Goal: Task Accomplishment & Management: Use online tool/utility

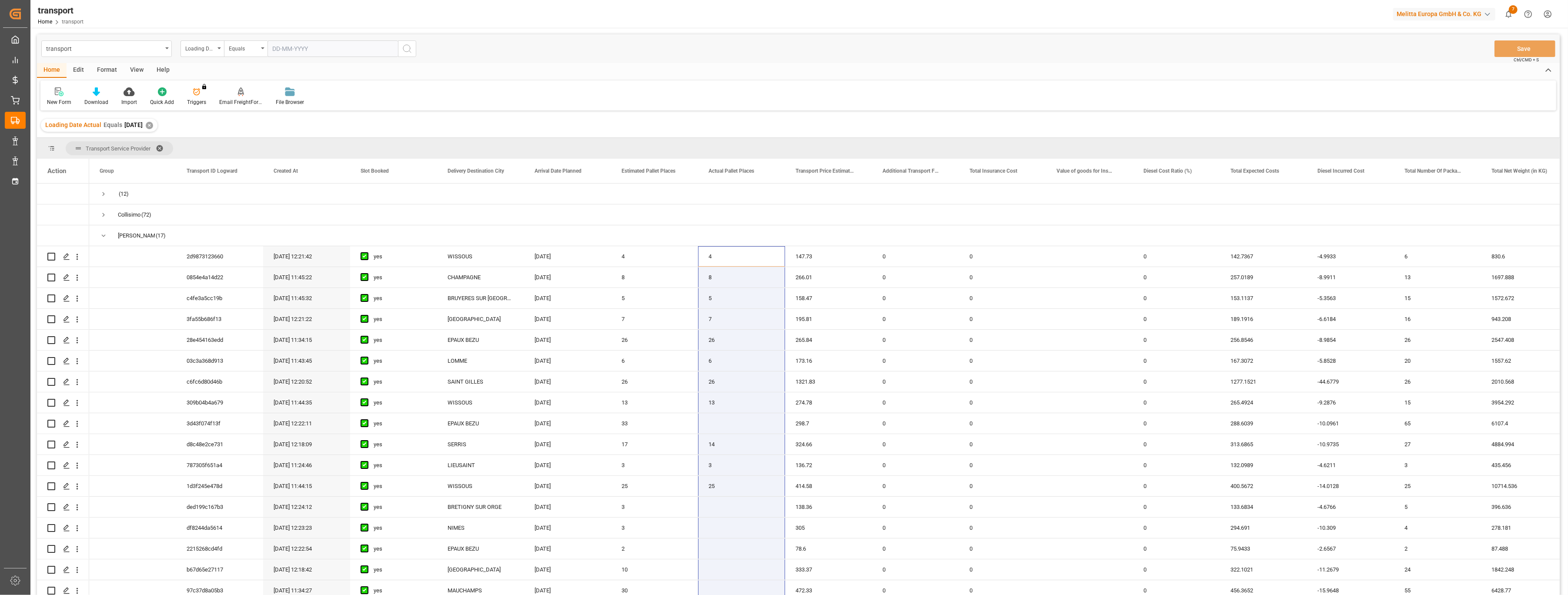
scroll to position [423, 0]
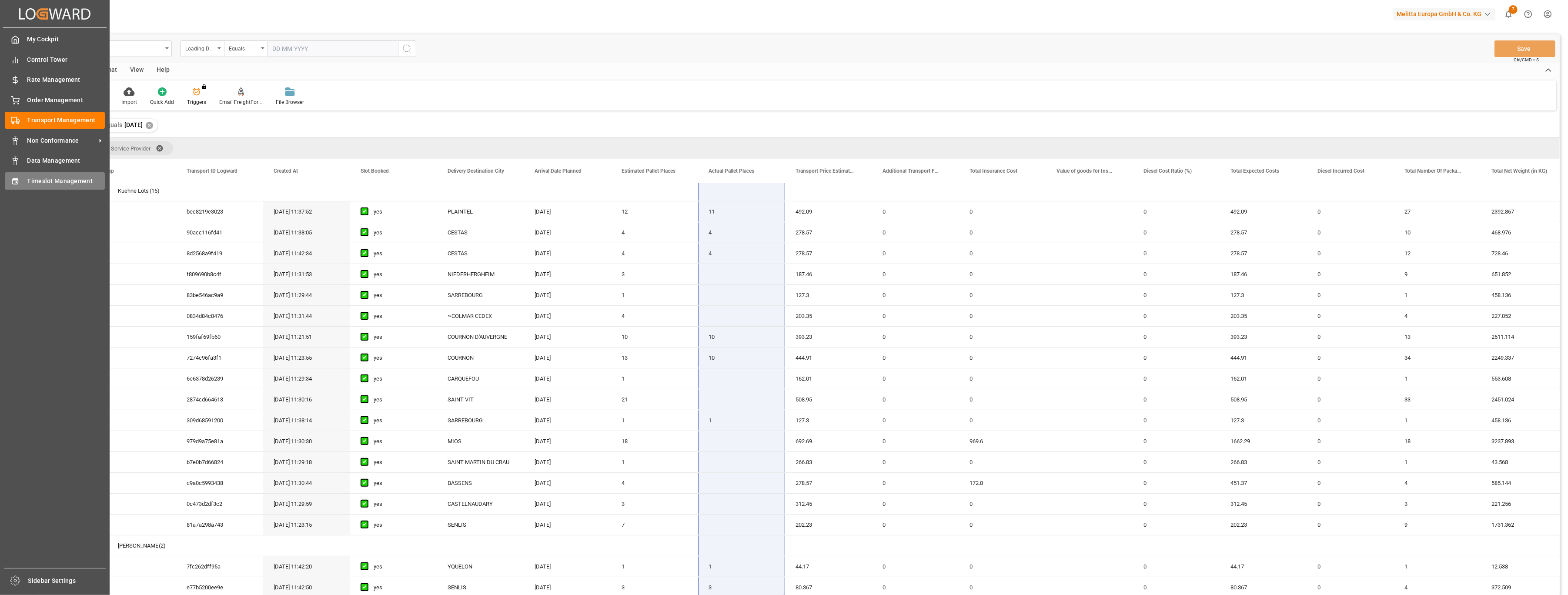
click at [25, 174] on div "Timeslot Management Timeslot Management" at bounding box center [55, 181] width 100 height 17
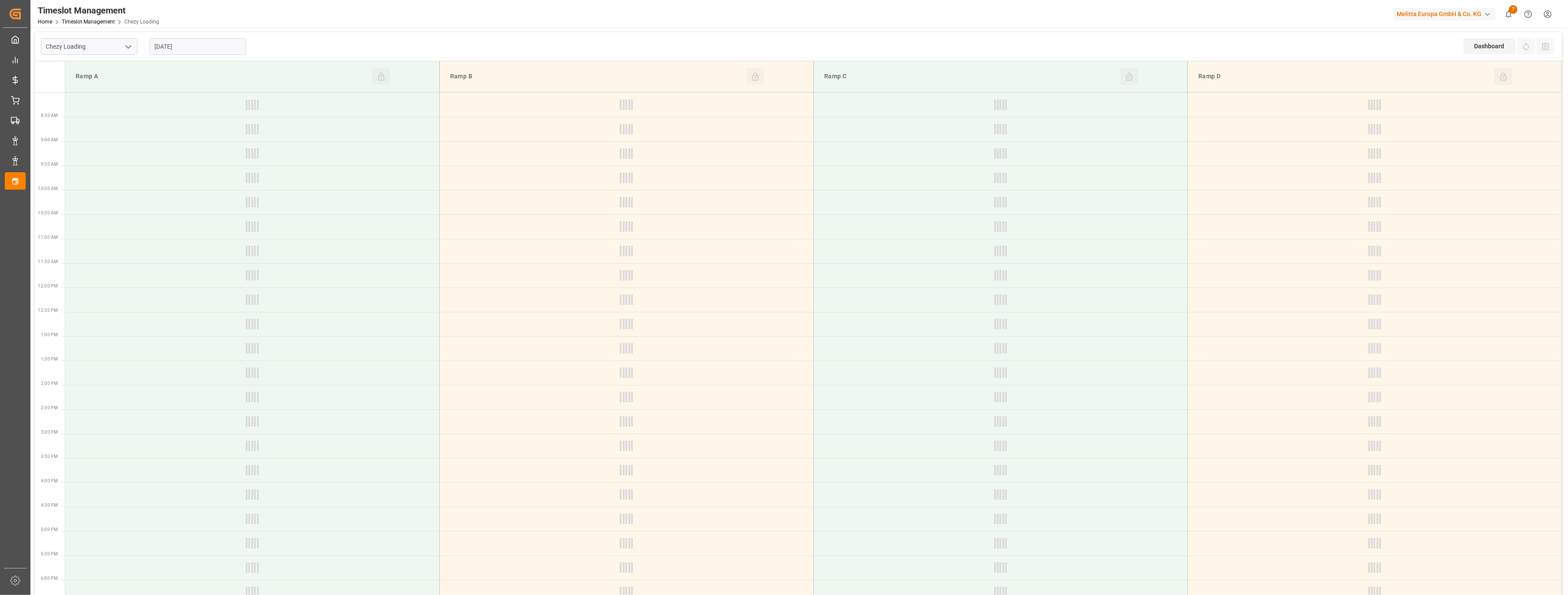
click at [129, 46] on icon "open menu" at bounding box center [128, 47] width 10 height 10
click at [107, 80] on div "Chezy Unloading" at bounding box center [89, 85] width 96 height 19
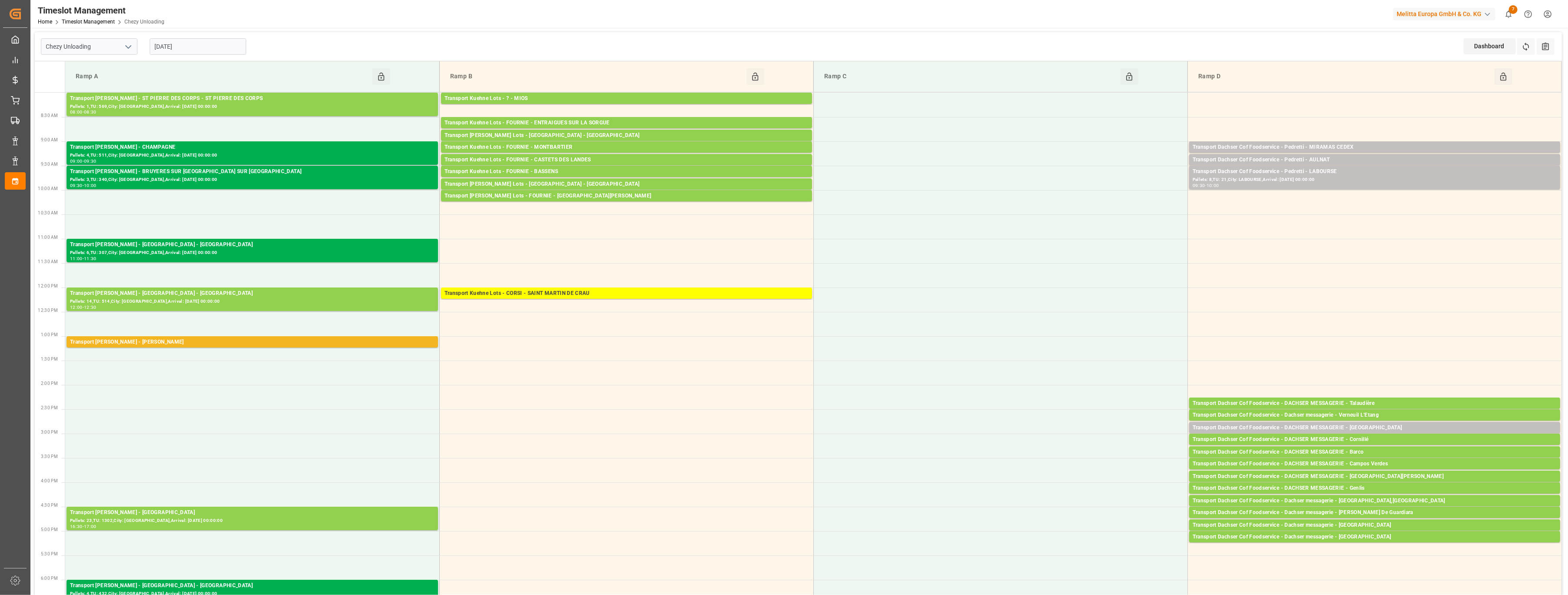
click at [126, 46] on polyline "open menu" at bounding box center [128, 47] width 5 height 2
click at [117, 60] on div "Chezy Loading" at bounding box center [89, 66] width 96 height 19
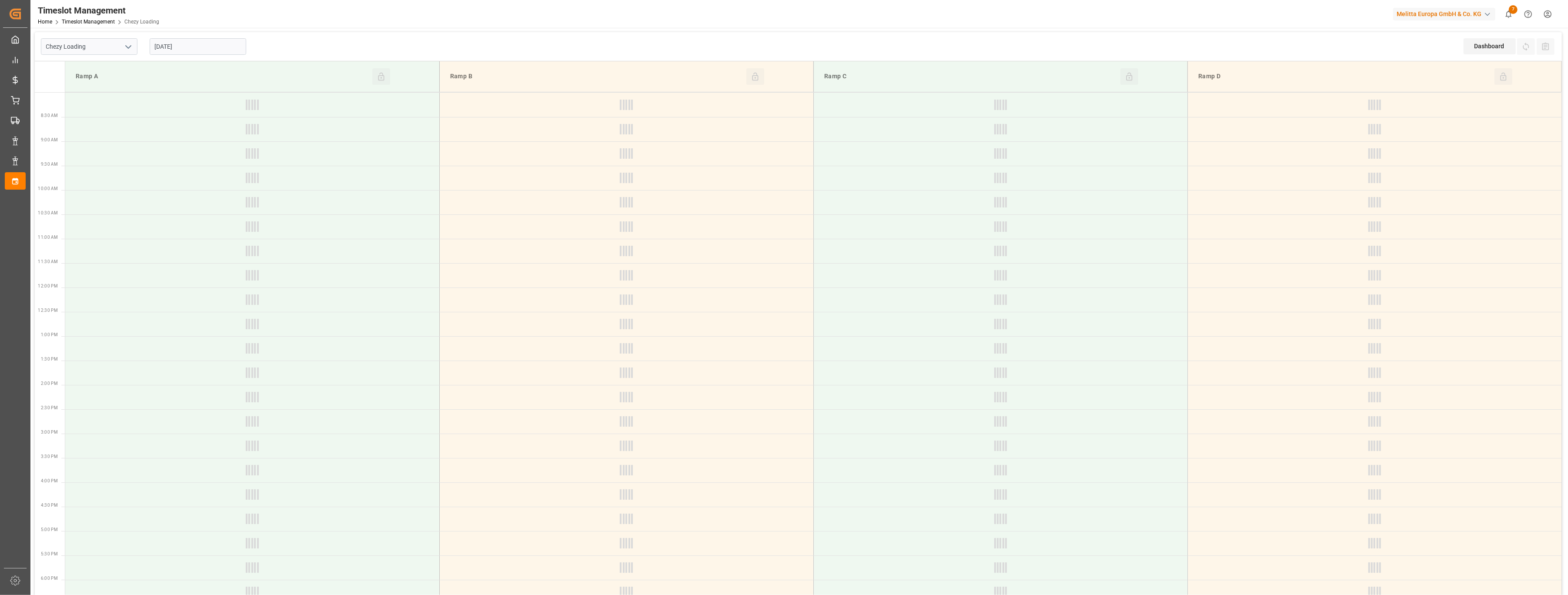
click at [130, 46] on polyline "open menu" at bounding box center [128, 47] width 5 height 2
click at [102, 83] on div "Chezy Unloading" at bounding box center [89, 85] width 96 height 19
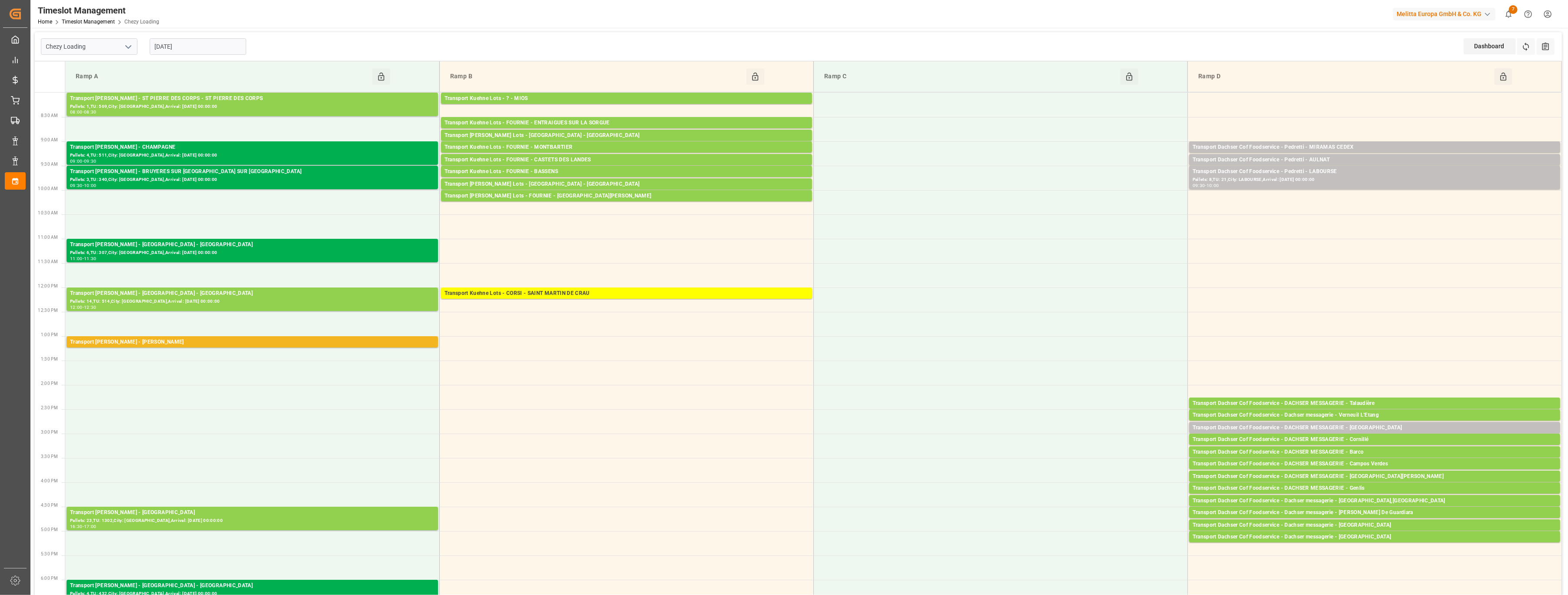
type input "Chezy Unloading"
